Goal: Find specific page/section: Find specific page/section

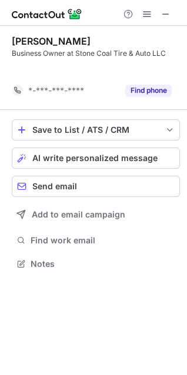
scroll to position [237, 187]
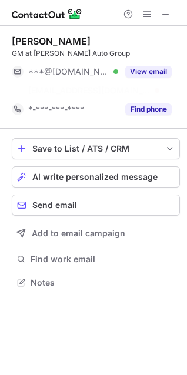
scroll to position [255, 187]
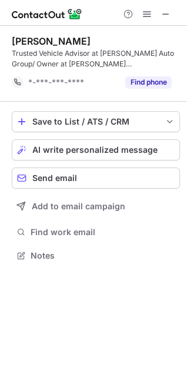
scroll to position [247, 187]
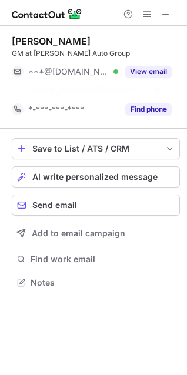
scroll to position [255, 187]
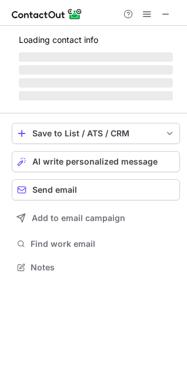
scroll to position [5, 5]
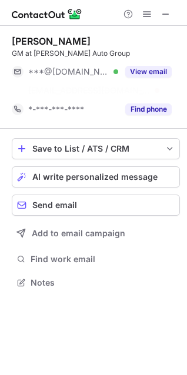
scroll to position [255, 187]
